Goal: Entertainment & Leisure: Consume media (video, audio)

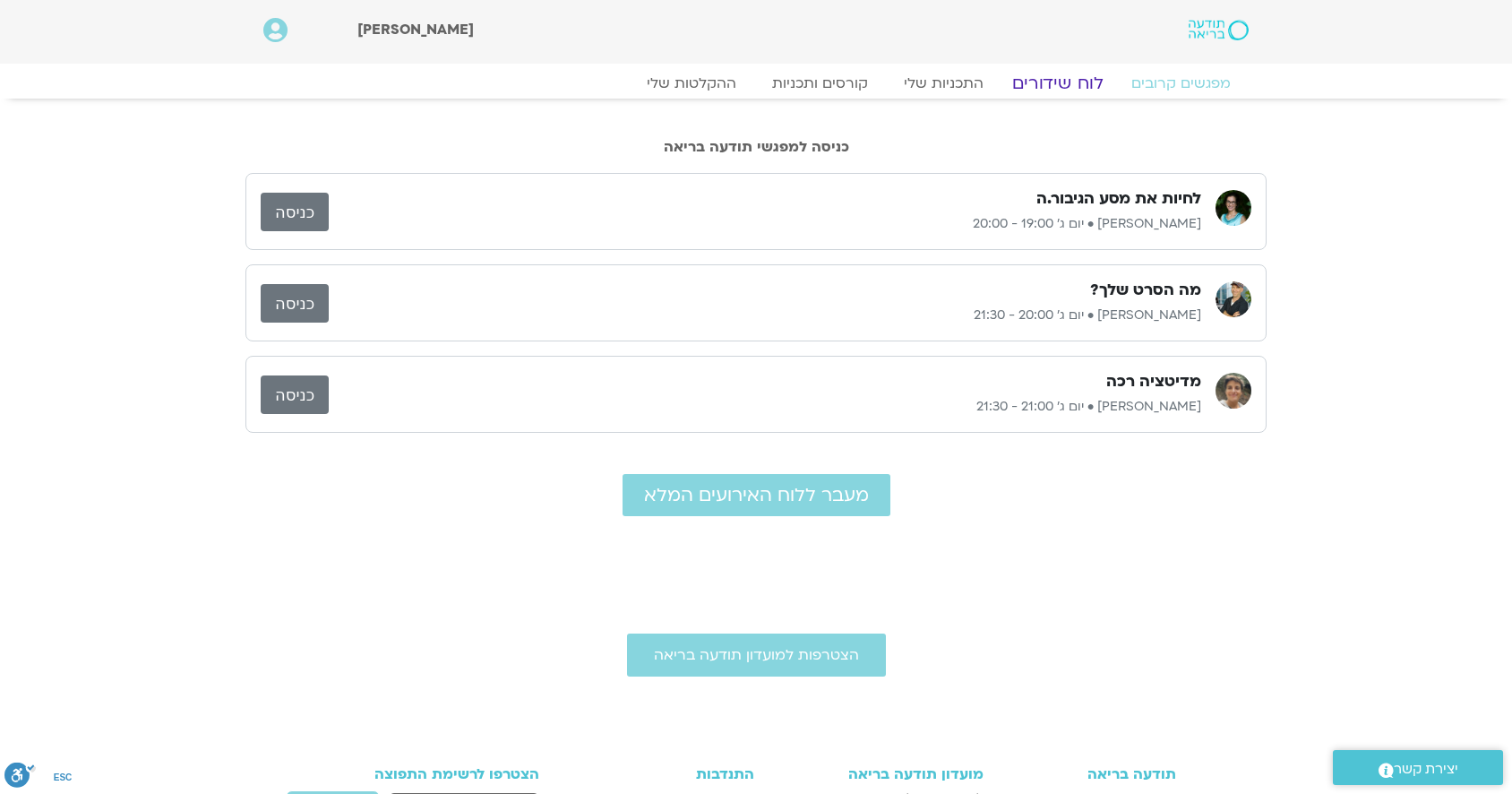
click at [1064, 79] on link "לוח שידורים" at bounding box center [1058, 83] width 134 height 21
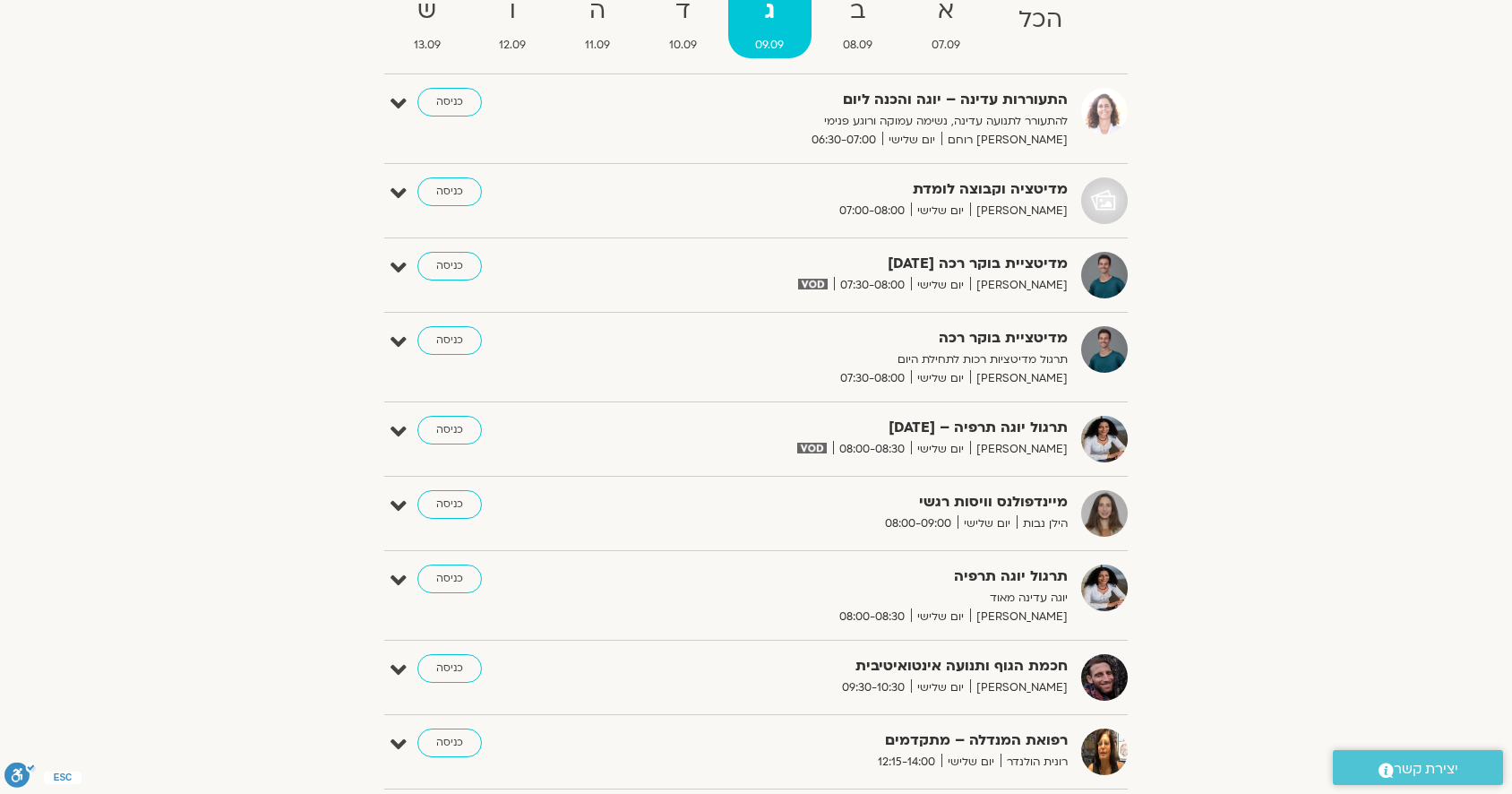
scroll to position [219, 0]
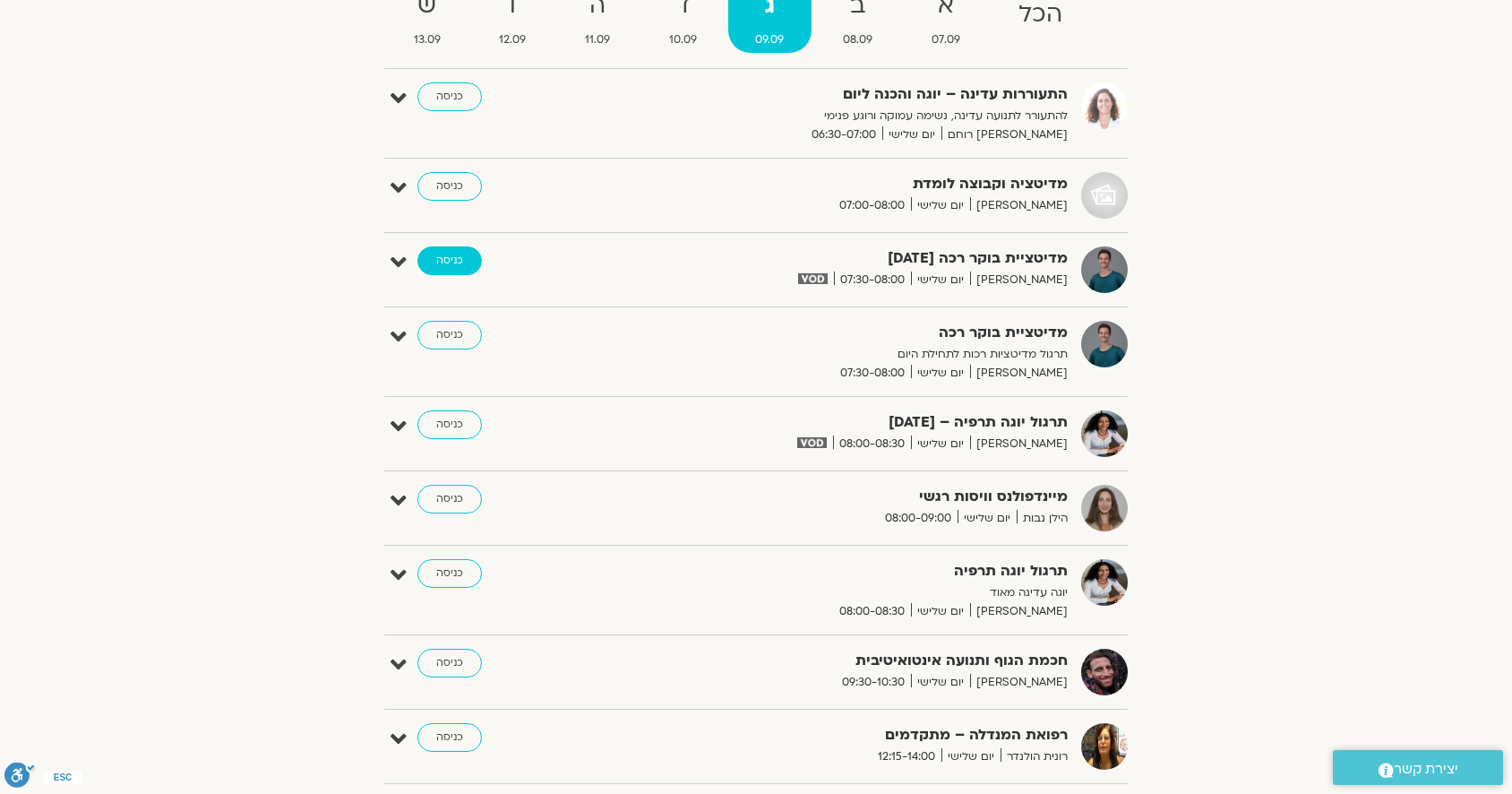
click at [453, 252] on link "כניסה" at bounding box center [449, 261] width 64 height 29
